Goal: Transaction & Acquisition: Book appointment/travel/reservation

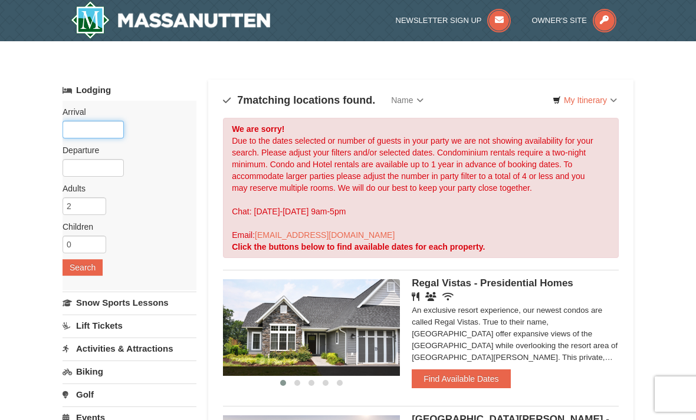
click at [106, 129] on input "text" at bounding box center [93, 130] width 61 height 18
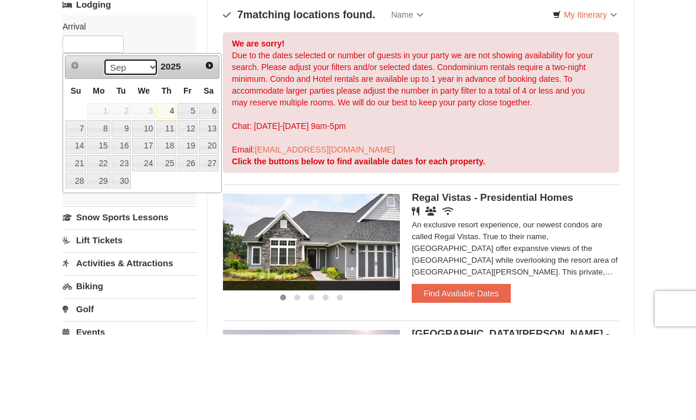
click at [145, 144] on select "Sep Oct Nov Dec" at bounding box center [130, 153] width 55 height 18
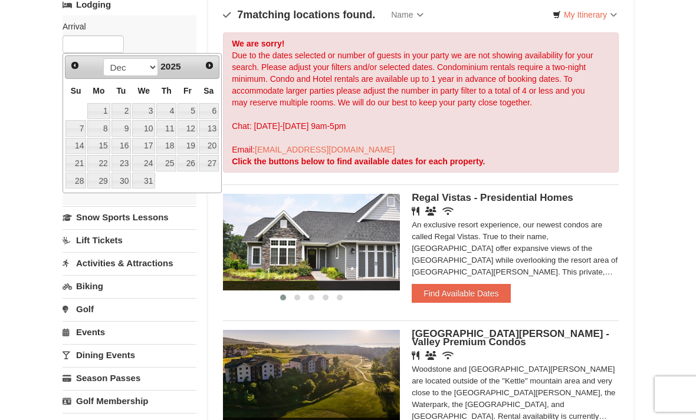
click at [125, 185] on link "30" at bounding box center [121, 181] width 20 height 17
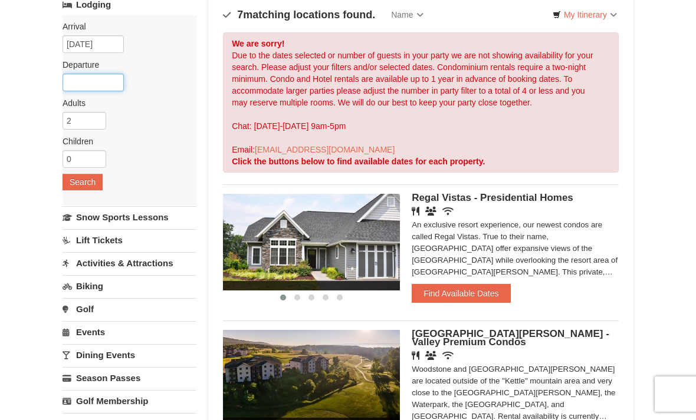
click at [93, 87] on input "text" at bounding box center [93, 83] width 61 height 18
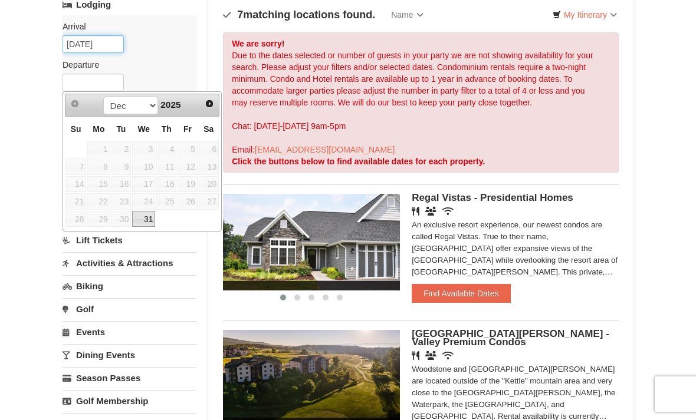
click at [90, 44] on input "[DATE]" at bounding box center [93, 44] width 61 height 18
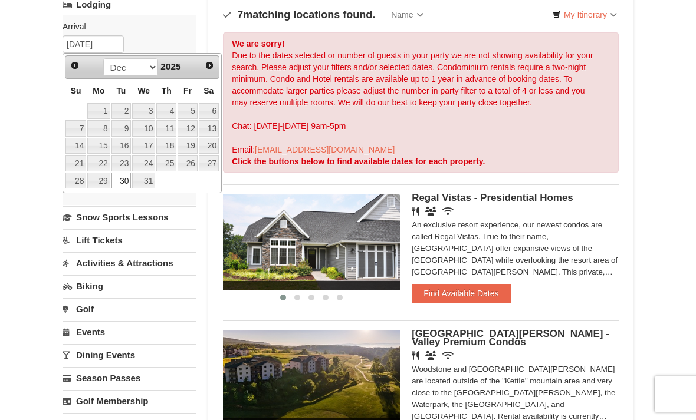
click at [94, 184] on link "29" at bounding box center [98, 181] width 22 height 17
type input "[DATE]"
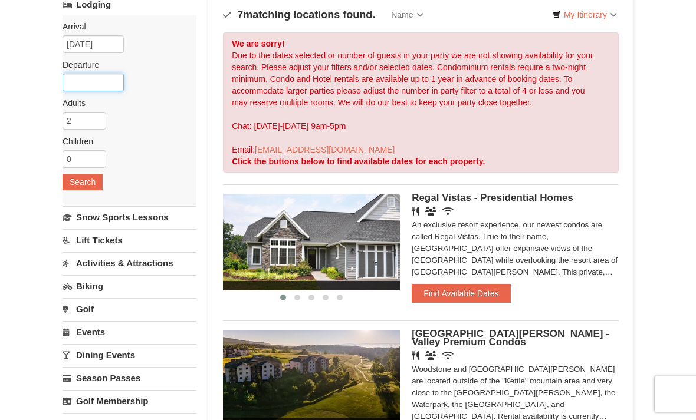
click at [98, 79] on input "text" at bounding box center [93, 83] width 61 height 18
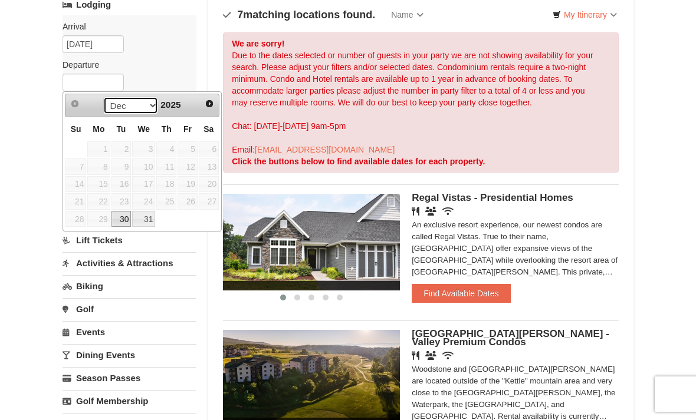
click at [152, 111] on select "Dec" at bounding box center [130, 106] width 55 height 18
click at [179, 107] on span "2025" at bounding box center [170, 105] width 20 height 10
click at [215, 101] on link "Next" at bounding box center [210, 104] width 18 height 18
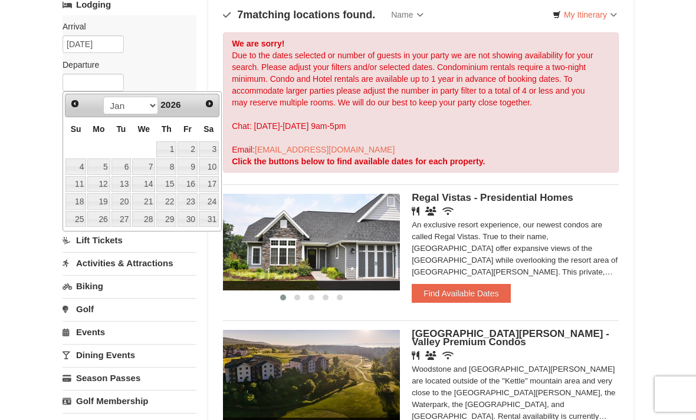
click at [192, 150] on link "2" at bounding box center [188, 150] width 20 height 17
type input "[DATE]"
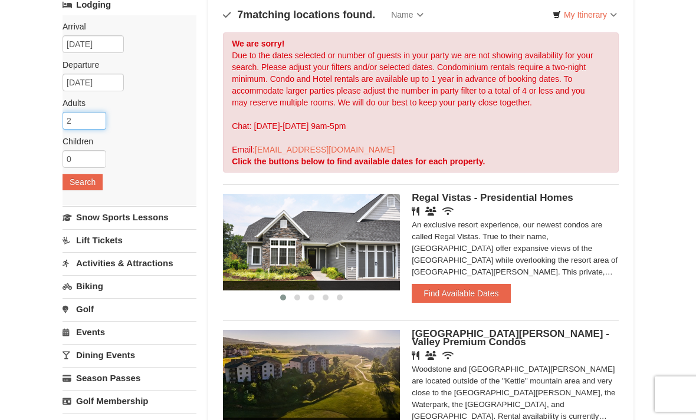
click at [88, 123] on input "2" at bounding box center [85, 121] width 44 height 18
type input "10"
click at [84, 175] on button "Search" at bounding box center [83, 182] width 40 height 17
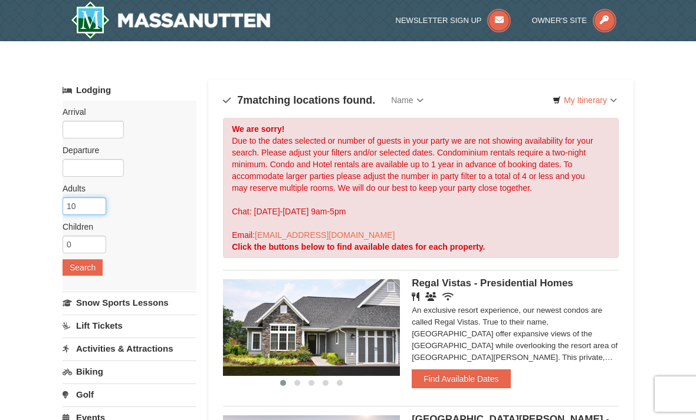
click at [91, 201] on input "10" at bounding box center [85, 207] width 44 height 18
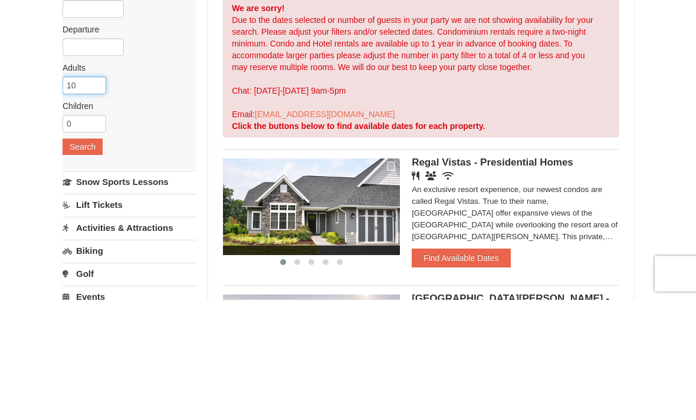
type input "1"
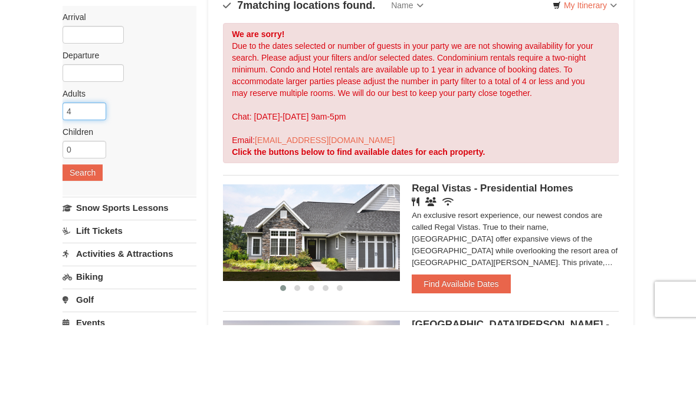
type input "4"
click at [102, 121] on input "text" at bounding box center [93, 130] width 61 height 18
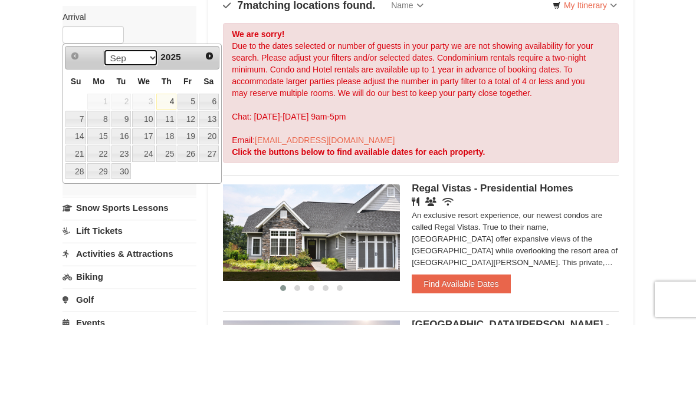
click at [131, 144] on select "Sep Oct Nov Dec" at bounding box center [130, 153] width 55 height 18
